Goal: Use online tool/utility: Utilize a website feature to perform a specific function

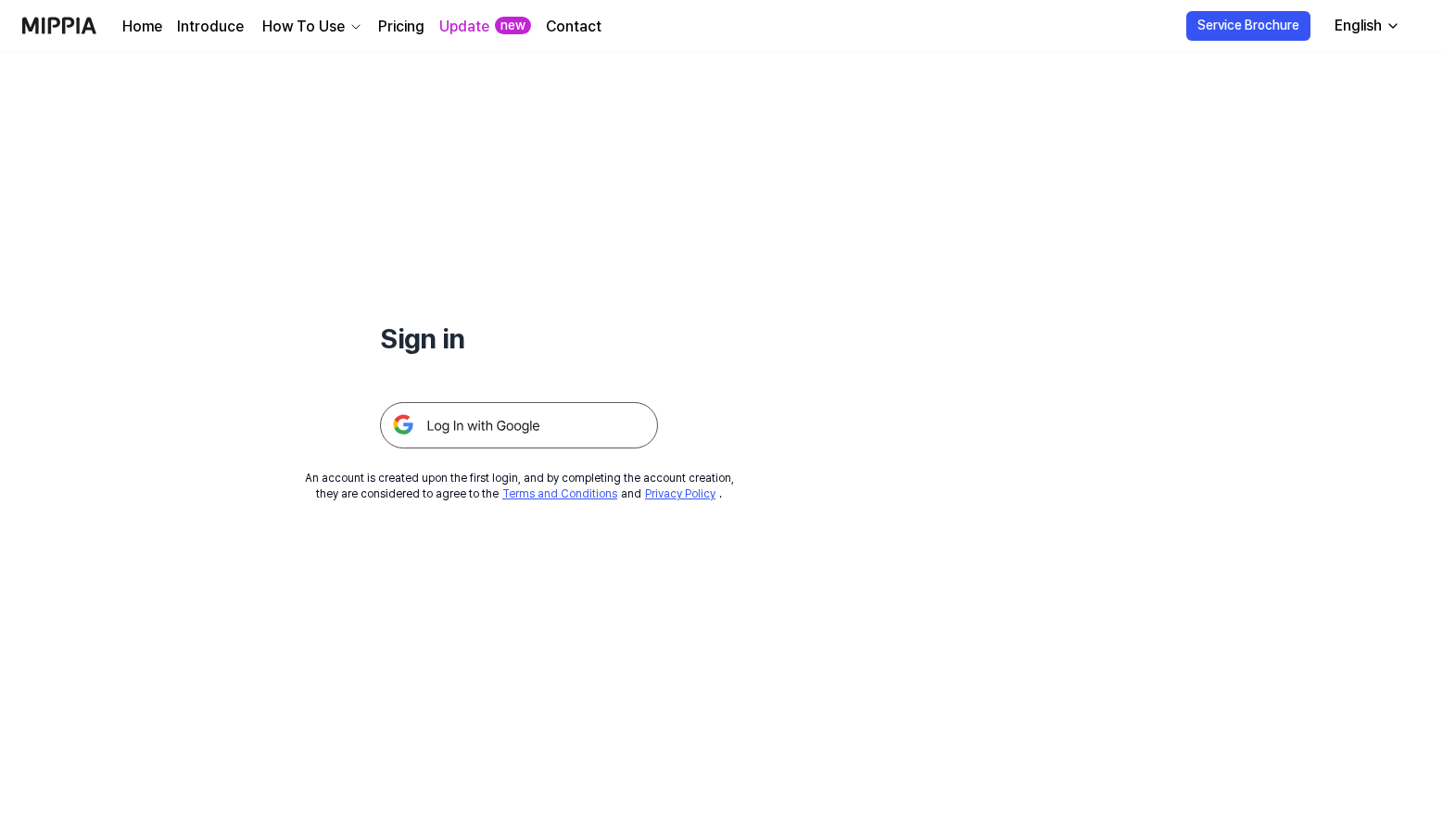
click at [388, 31] on link "Pricing" at bounding box center [401, 27] width 46 height 22
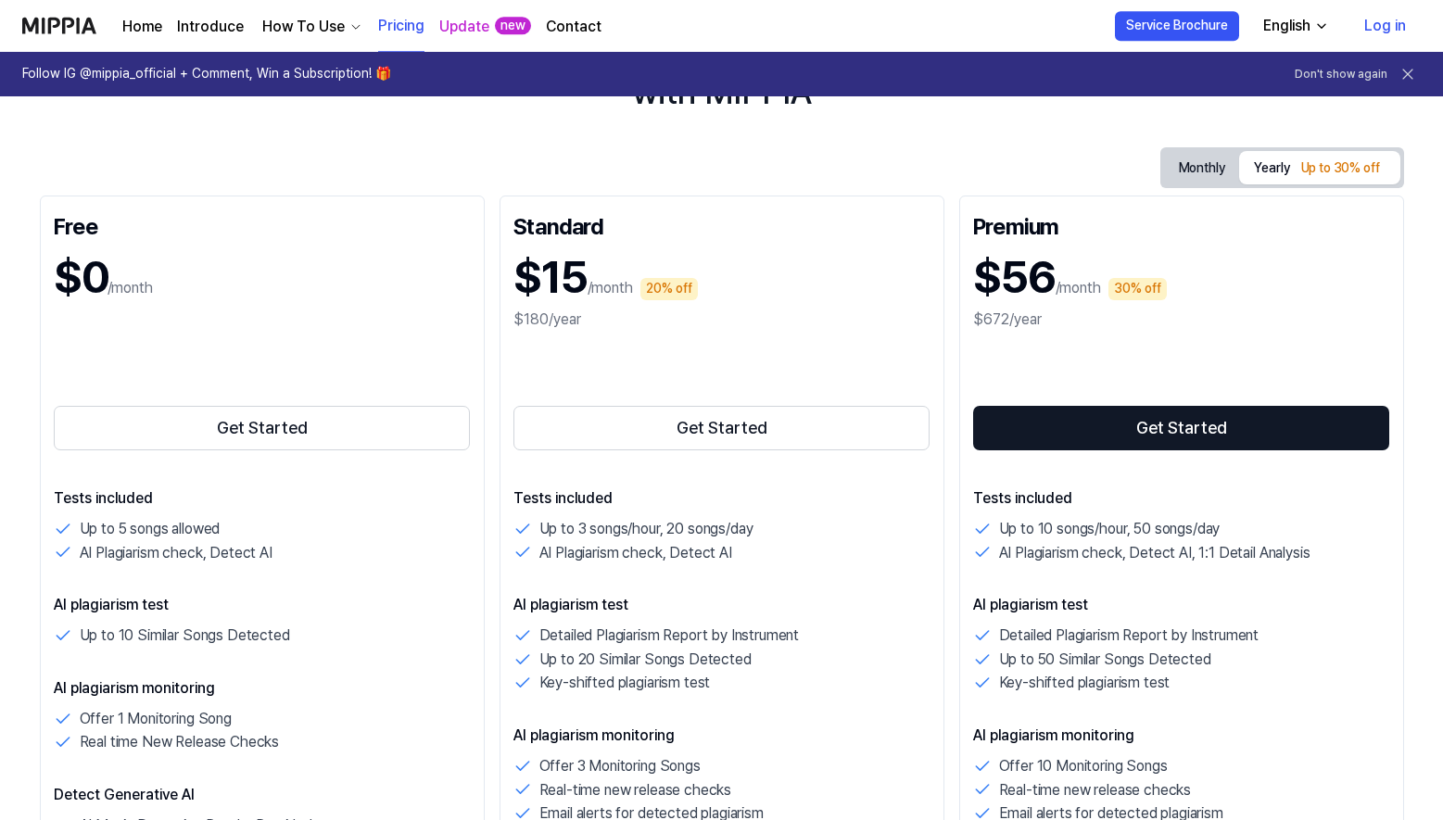
scroll to position [189, 0]
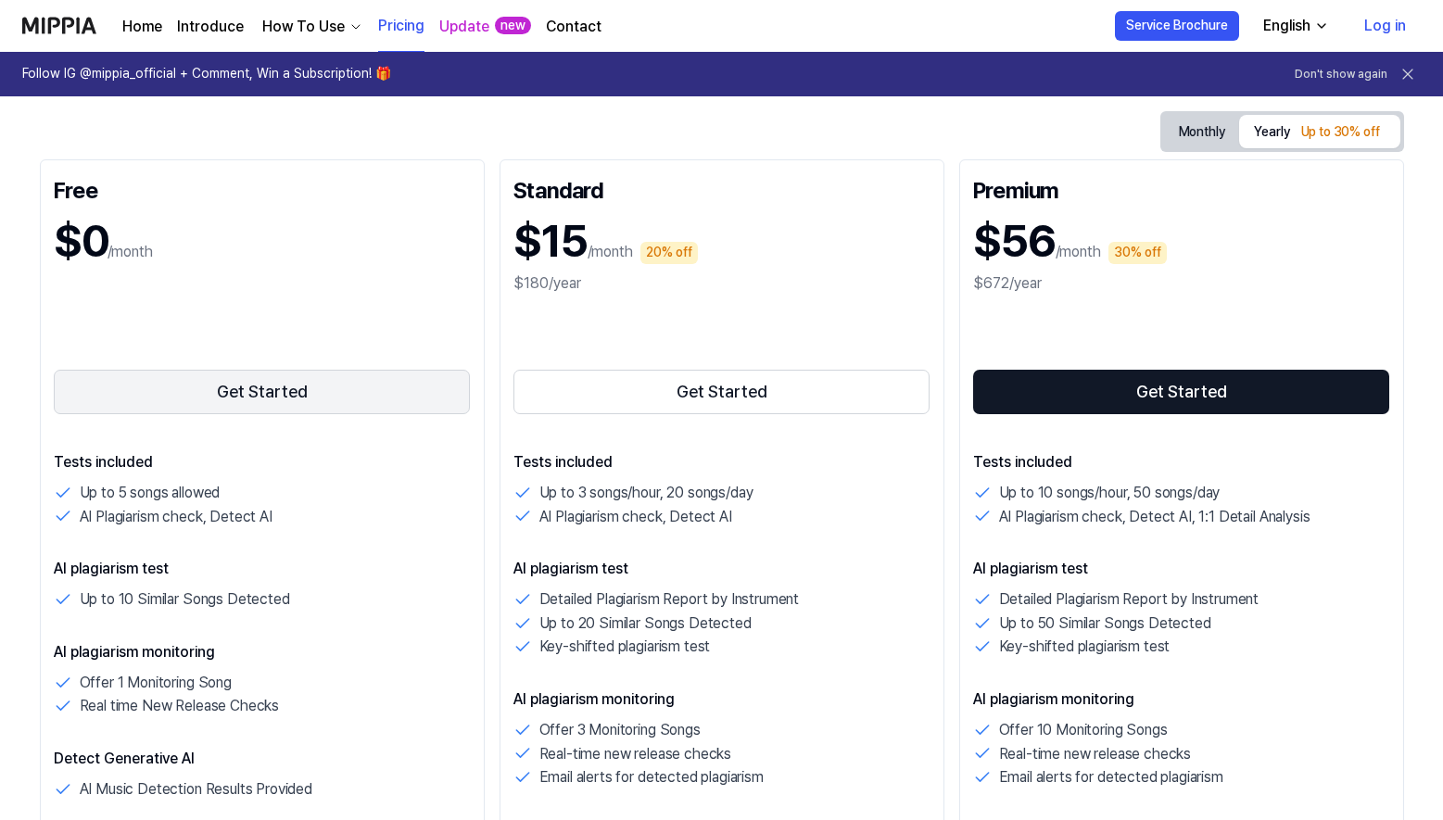
click at [278, 377] on button "Get Started" at bounding box center [262, 392] width 417 height 44
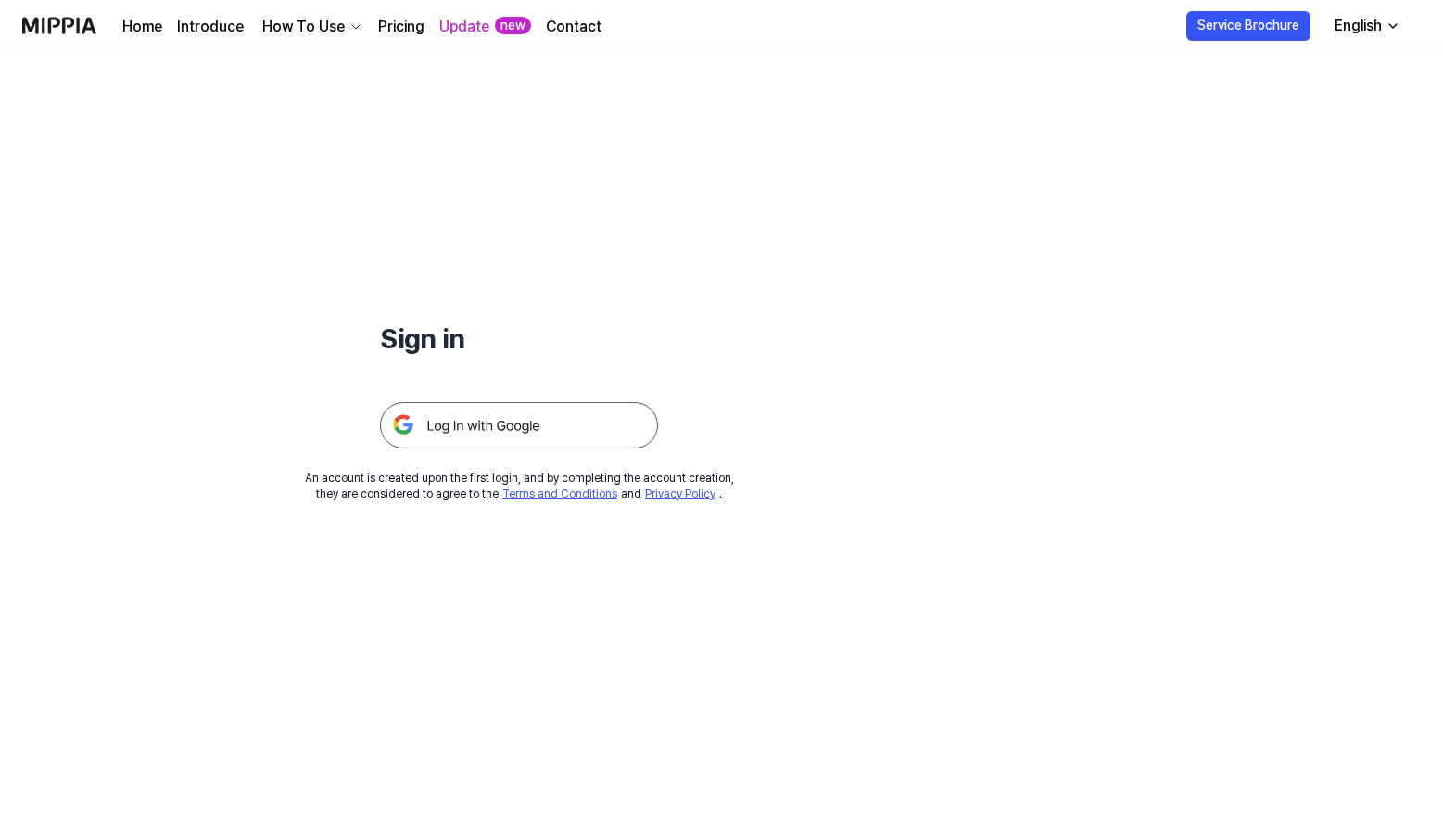
click at [426, 423] on img at bounding box center [519, 425] width 278 height 46
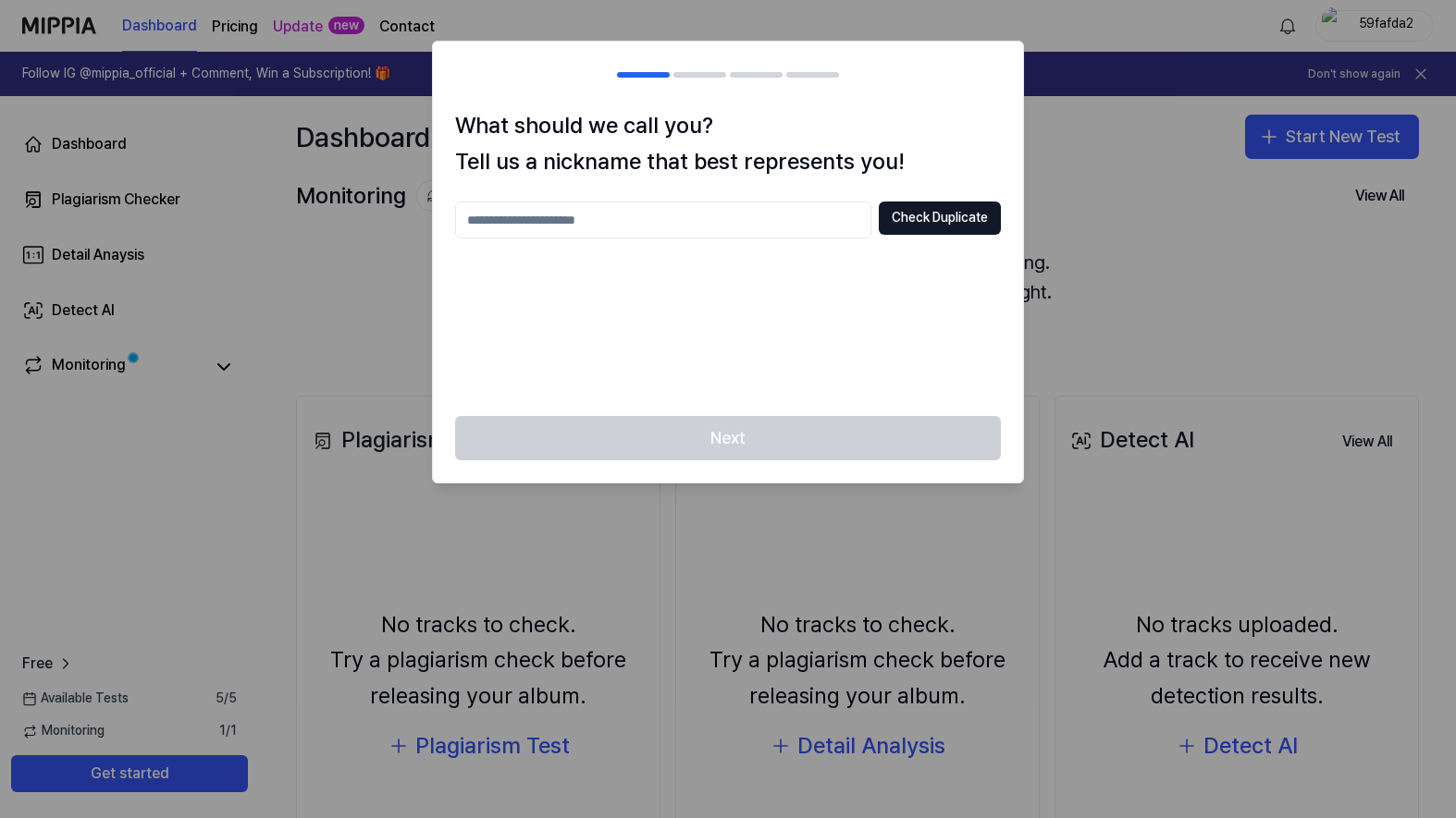
click at [656, 229] on input "text" at bounding box center [663, 219] width 416 height 37
type input "**********"
click at [977, 222] on button "Check Duplicate" at bounding box center [940, 217] width 122 height 33
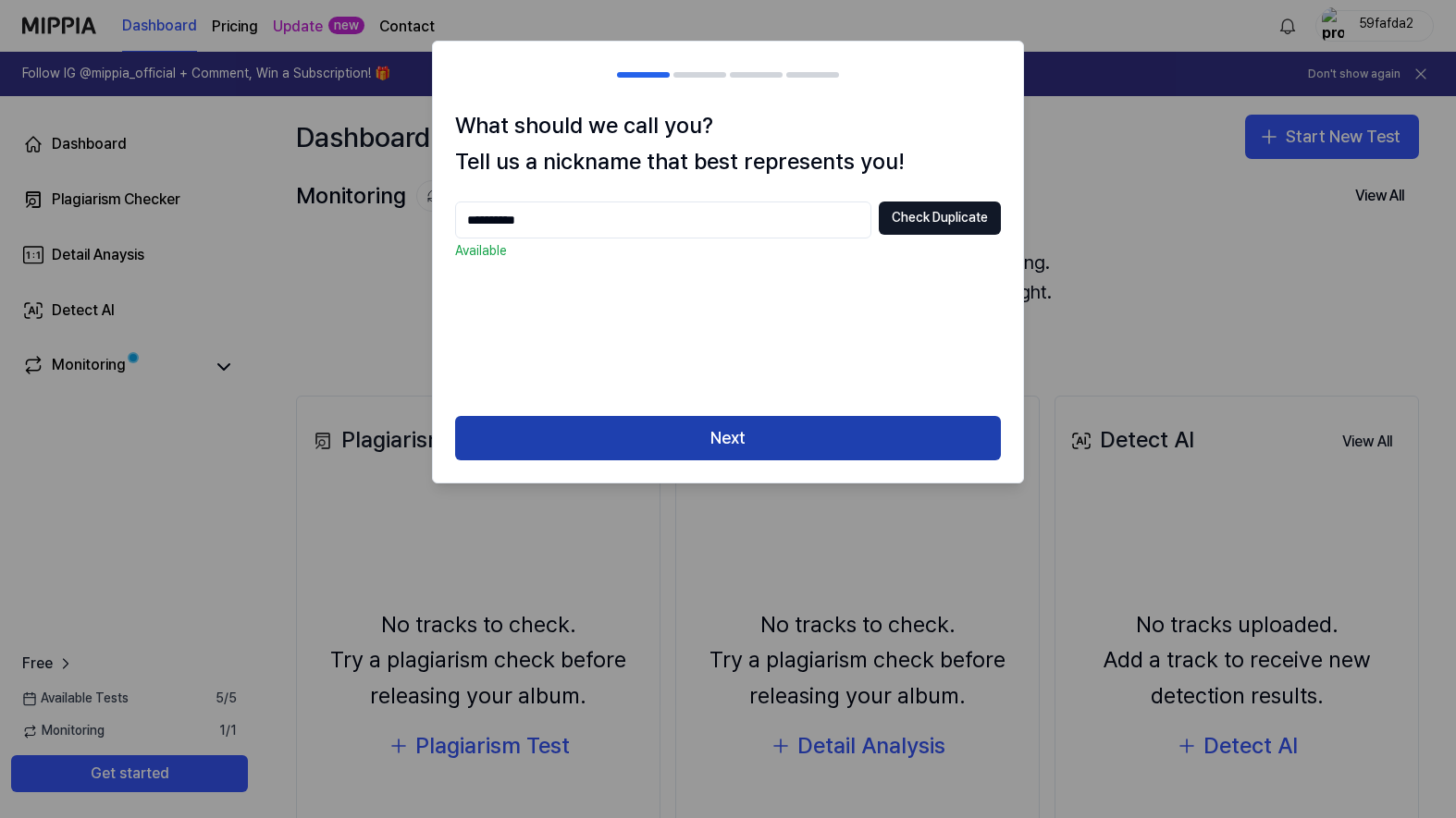
click at [728, 442] on button "Next" at bounding box center [728, 438] width 546 height 44
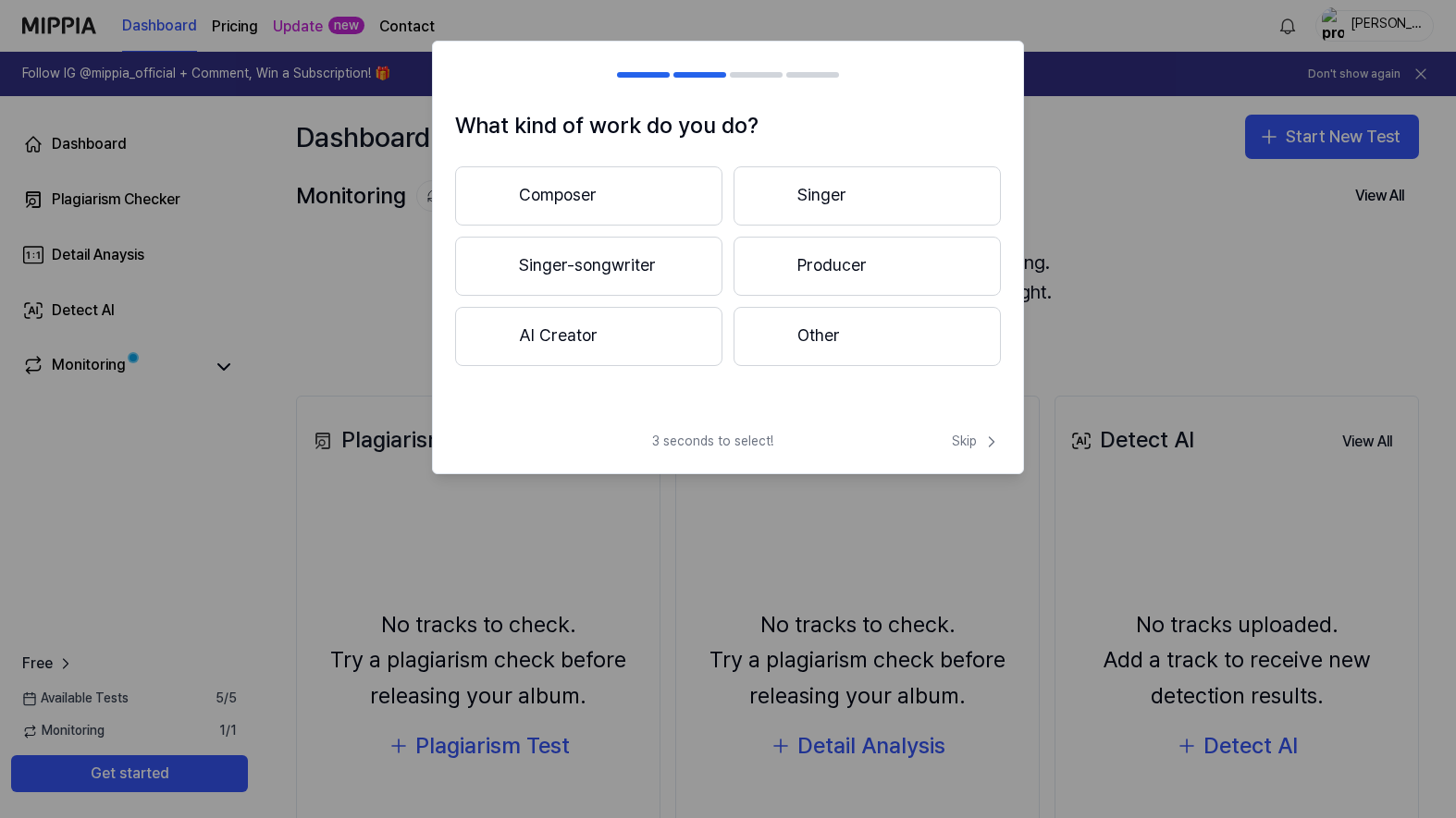
click at [924, 341] on button "Other" at bounding box center [867, 336] width 267 height 59
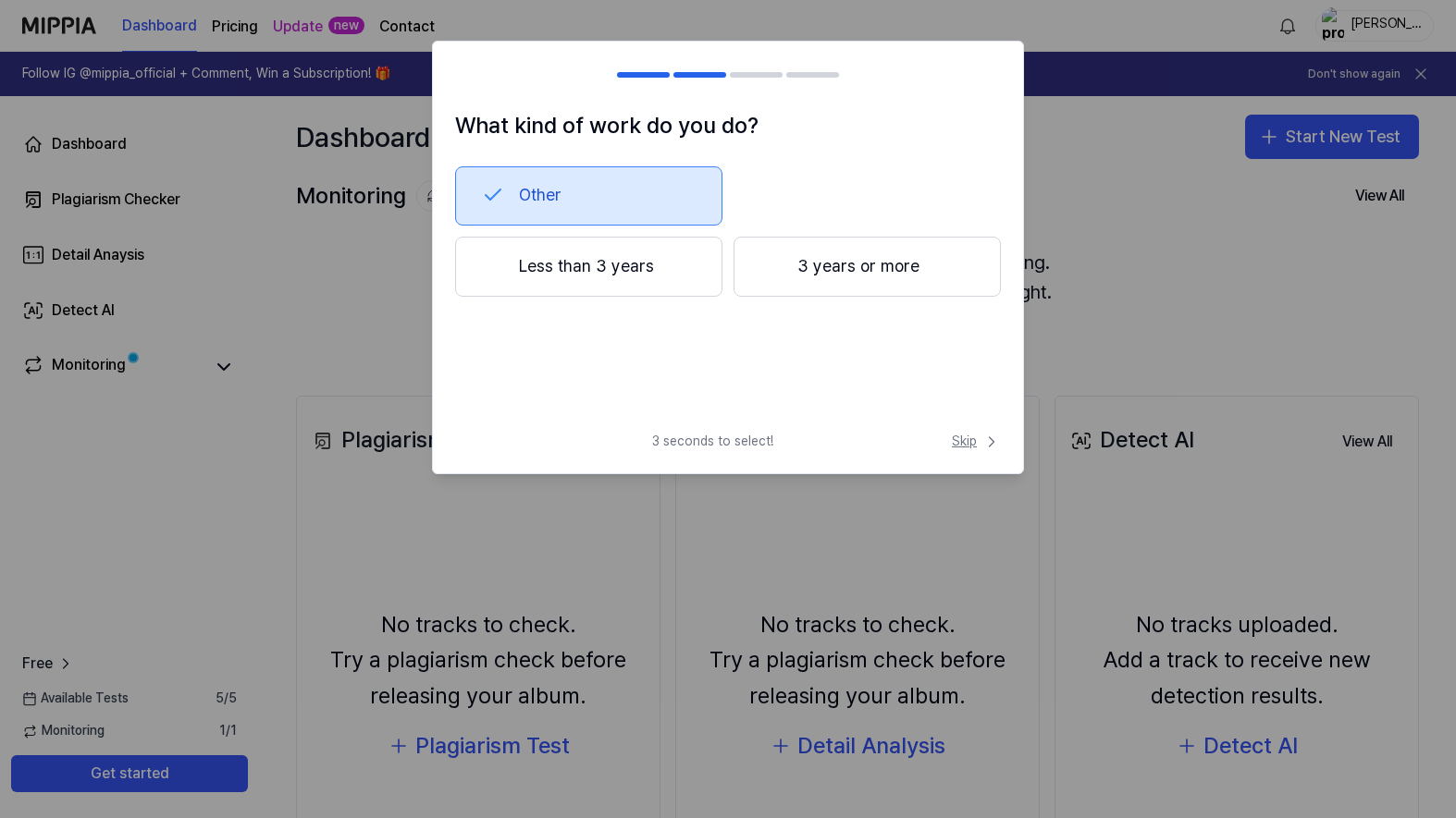
click at [967, 438] on span "Skip" at bounding box center [976, 442] width 49 height 19
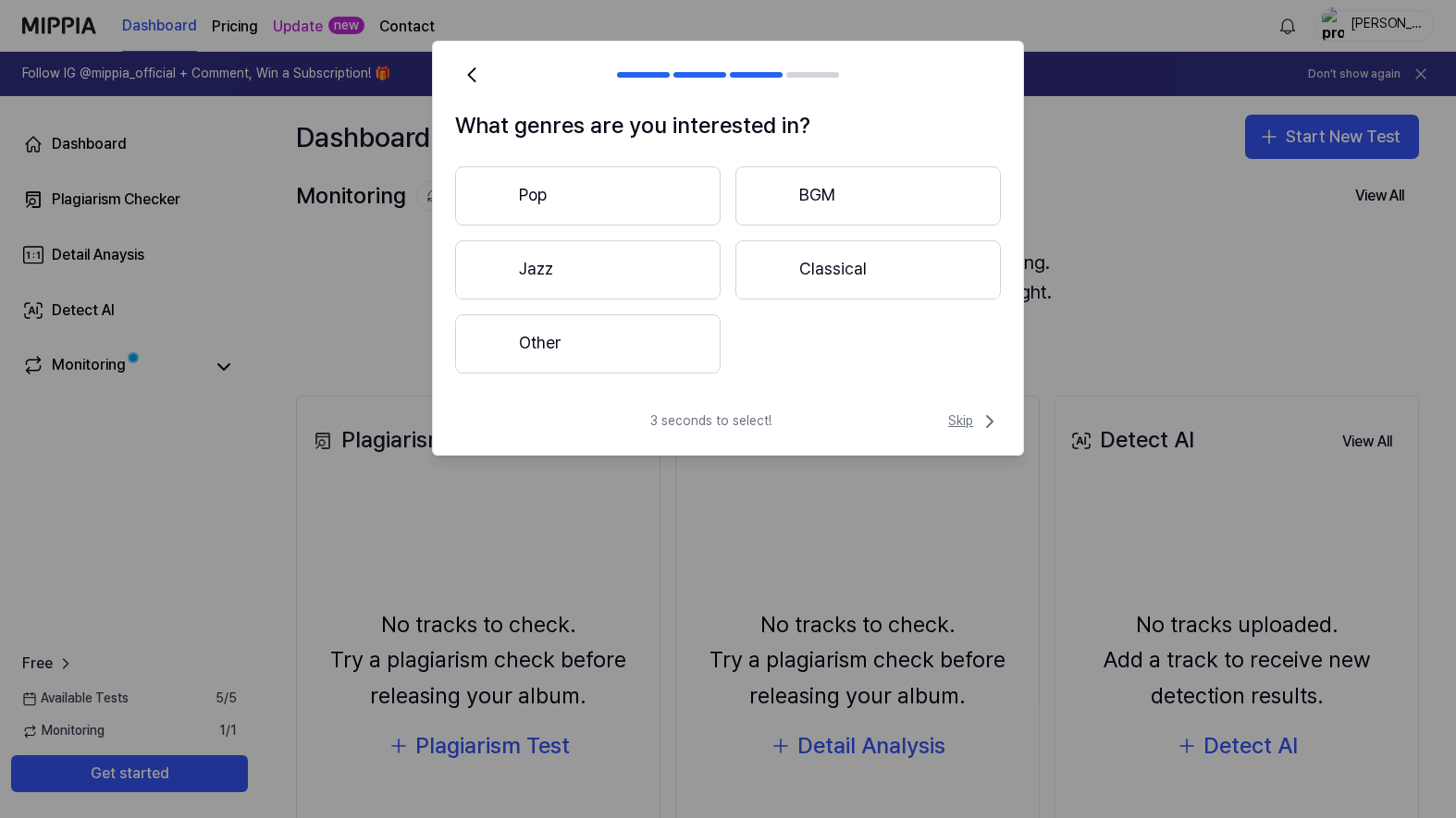
click at [951, 413] on span "Skip" at bounding box center [974, 422] width 53 height 22
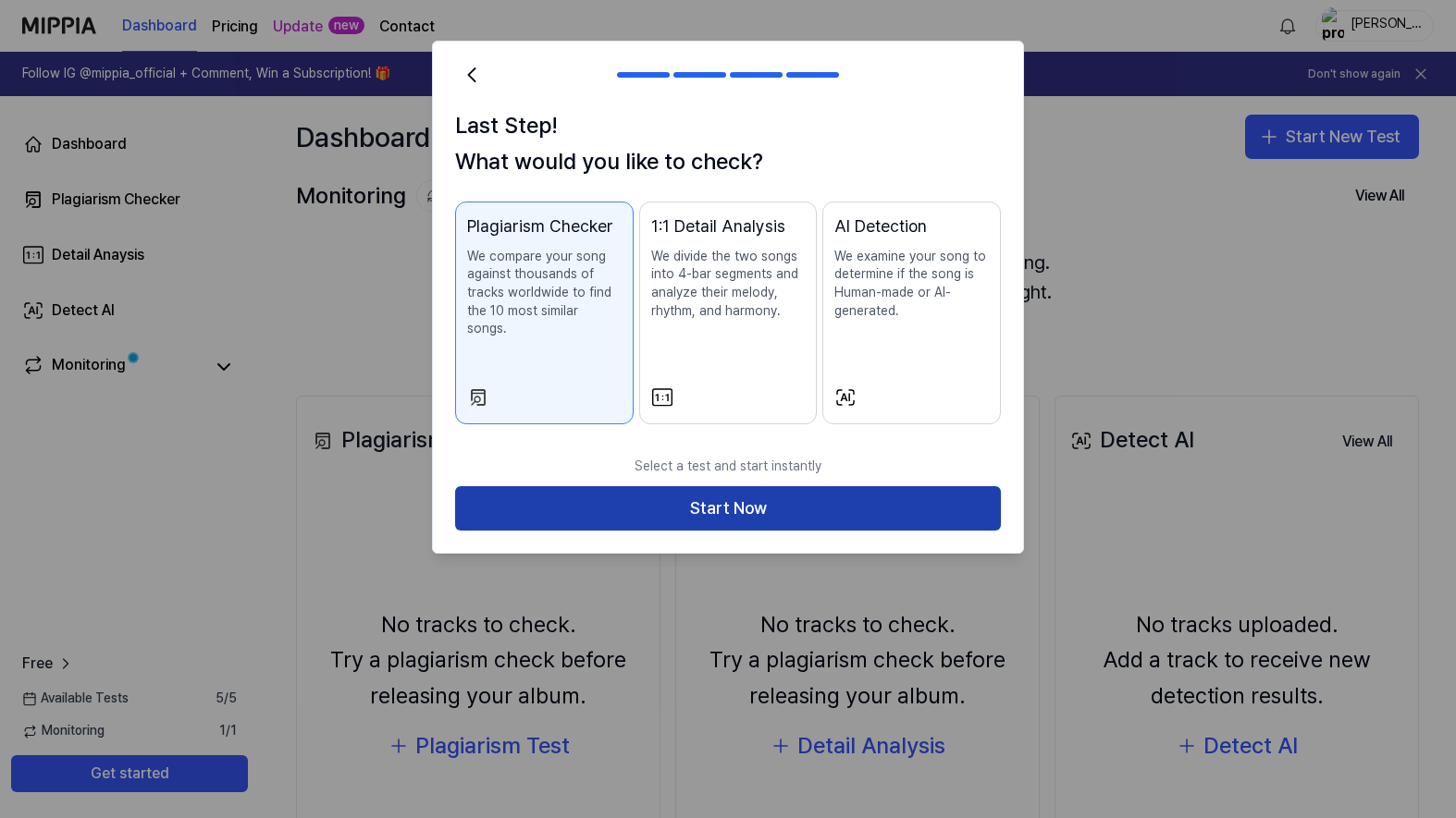
click at [830, 492] on button "Start Now" at bounding box center [728, 509] width 546 height 44
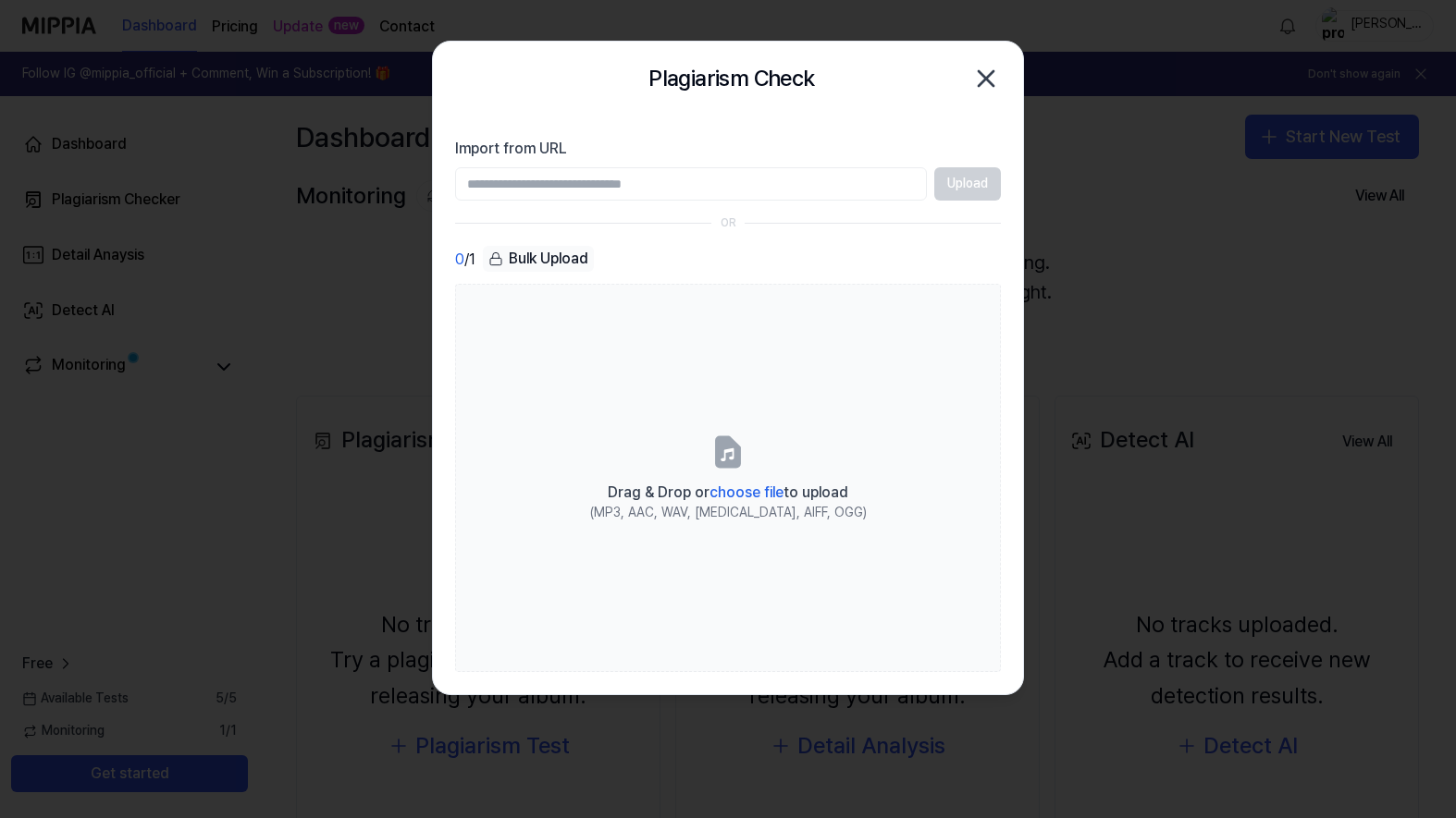
click at [985, 184] on div "Upload" at bounding box center [728, 184] width 546 height 33
click at [777, 189] on input "Import from URL" at bounding box center [691, 184] width 472 height 33
click at [515, 263] on div "Bulk Upload" at bounding box center [538, 259] width 111 height 26
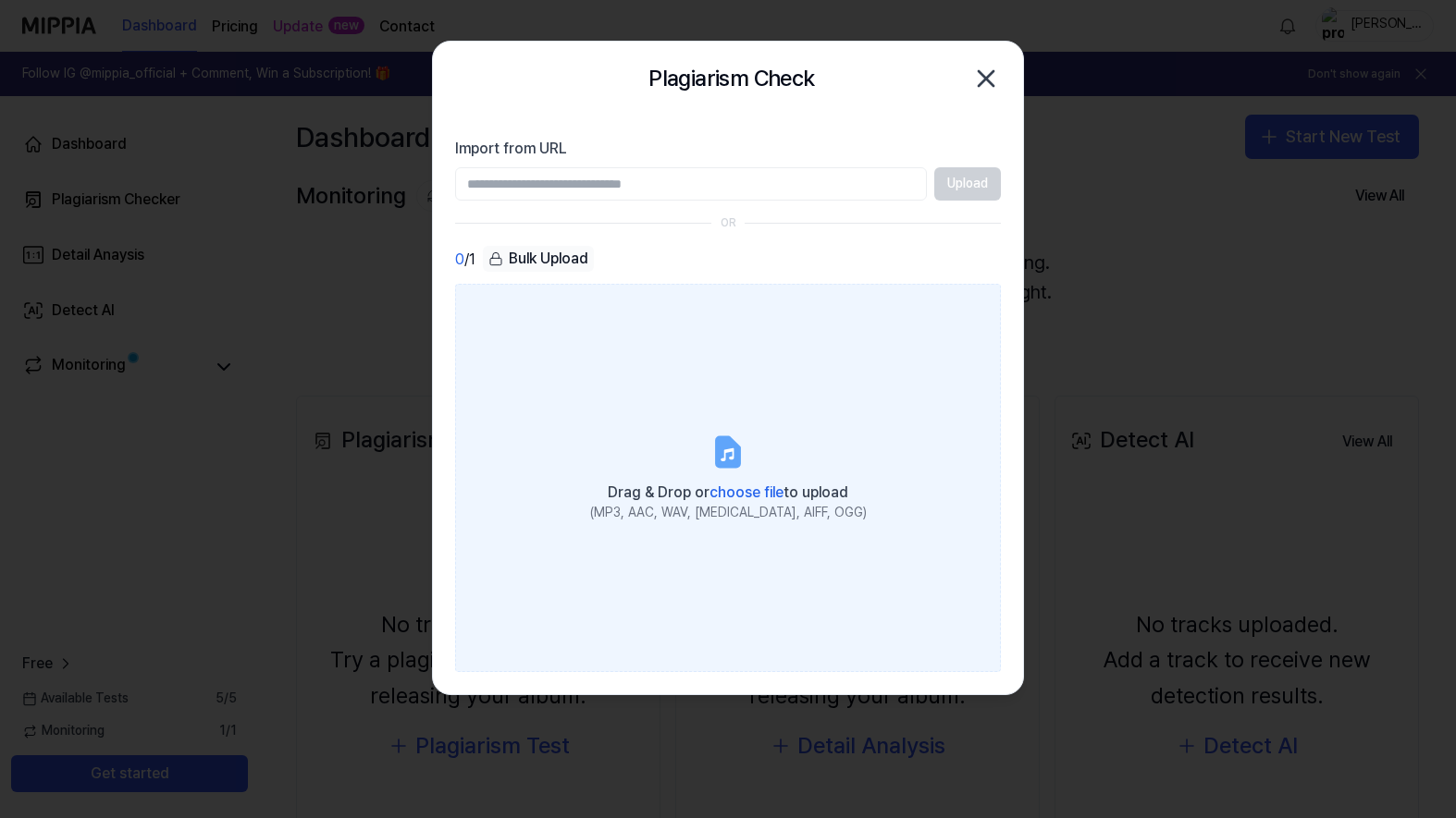
click at [719, 474] on label "Drag & Drop or choose file to upload (MP3, AAC, WAV, FLAC, AIFF, OGG)" at bounding box center [728, 478] width 546 height 388
click at [0, 0] on input "Drag & Drop or choose file to upload (MP3, AAC, WAV, FLAC, AIFF, OGG)" at bounding box center [0, 0] width 0 height 0
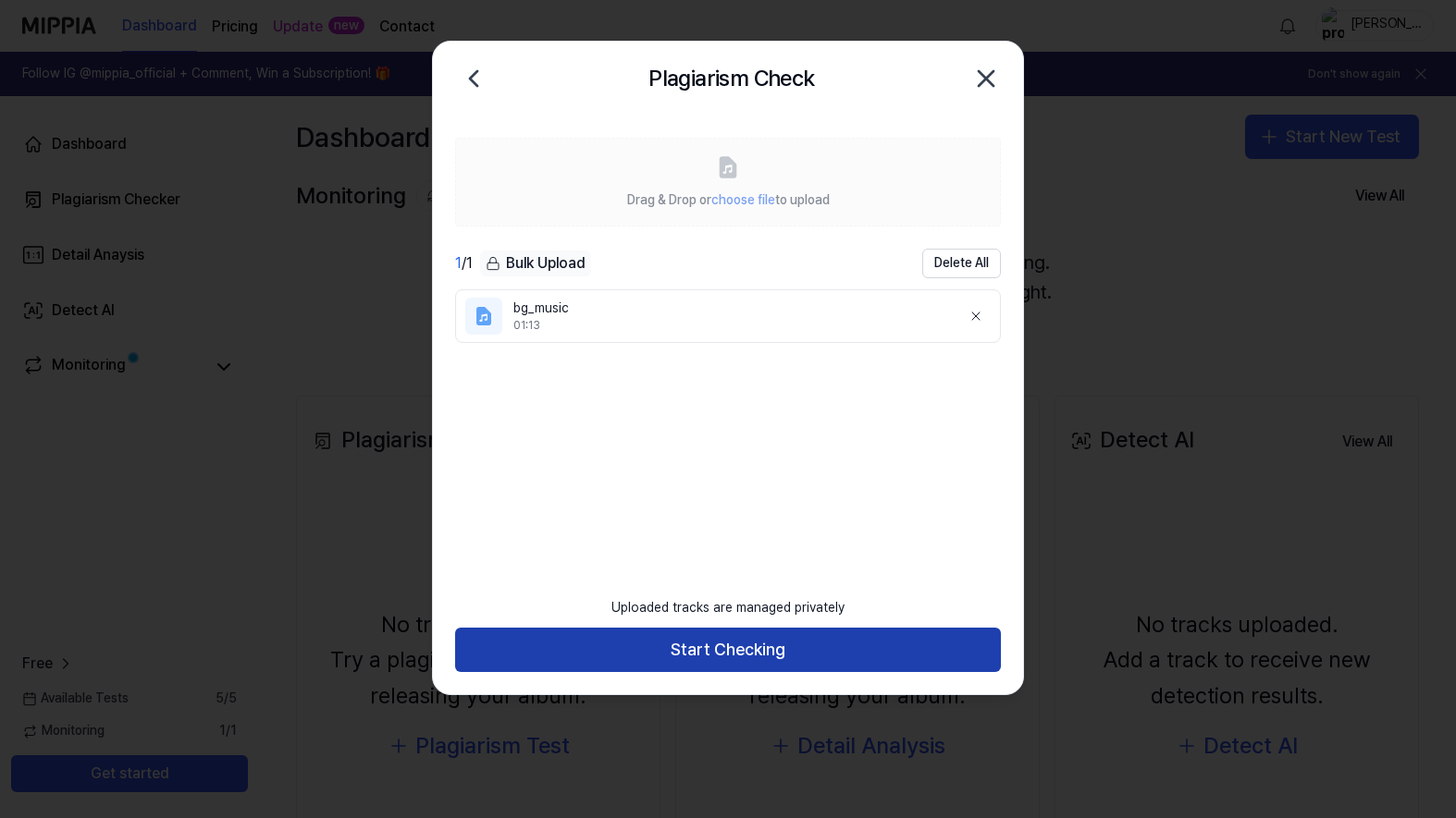
click at [748, 660] on button "Start Checking" at bounding box center [728, 649] width 546 height 44
